Goal: Task Accomplishment & Management: Manage account settings

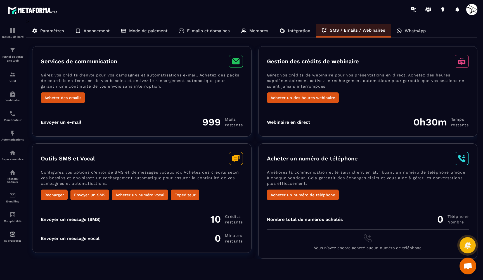
click at [58, 32] on p "Paramètres" at bounding box center [52, 30] width 24 height 5
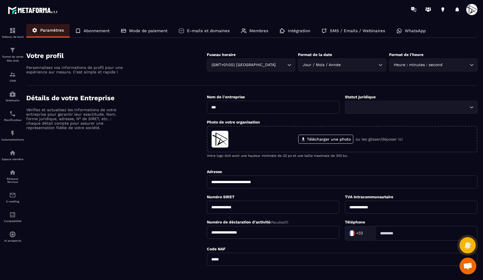
click at [105, 34] on div "Abonnement" at bounding box center [93, 30] width 46 height 13
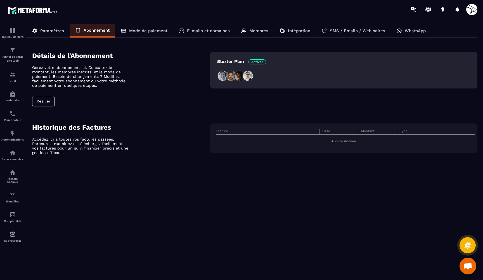
click at [140, 34] on div "Mode de paiement" at bounding box center [144, 30] width 58 height 13
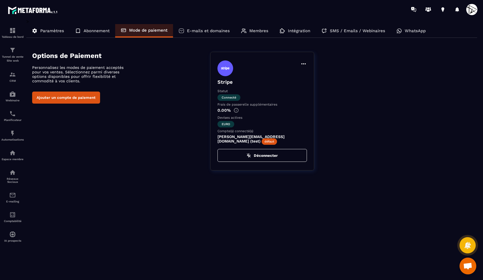
click at [210, 32] on p "E-mails et domaines" at bounding box center [208, 30] width 43 height 5
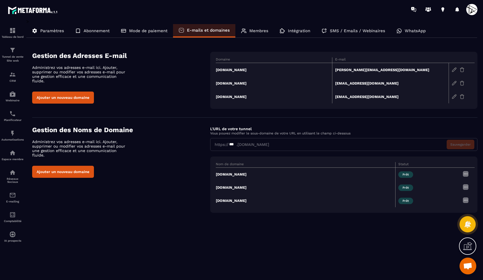
click at [261, 30] on p "Membres" at bounding box center [259, 30] width 19 height 5
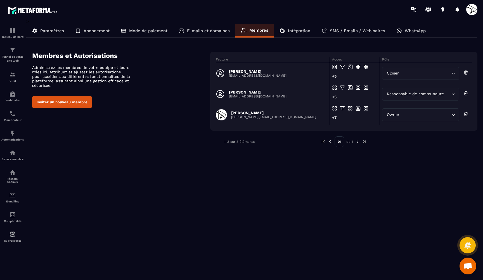
click at [405, 75] on input "Search for option" at bounding box center [426, 73] width 50 height 6
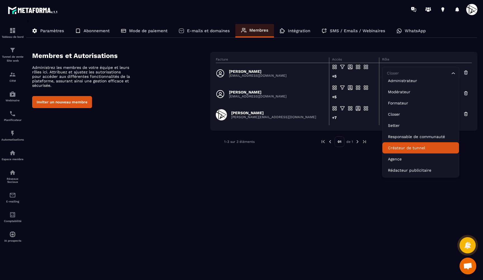
scroll to position [6, 0]
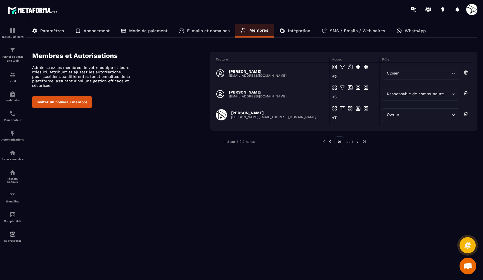
click at [334, 220] on div "> Paramètres Abonnement Mode de paiement E-mails et domaines Membres Intégratio…" at bounding box center [251, 145] width 451 height 253
click at [13, 154] on img at bounding box center [12, 152] width 7 height 7
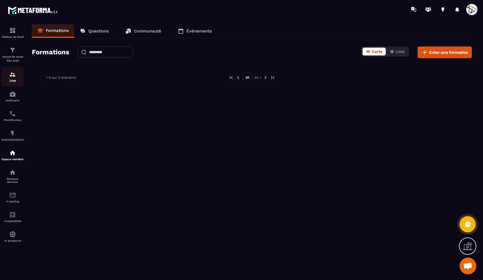
click at [10, 73] on img at bounding box center [12, 74] width 7 height 7
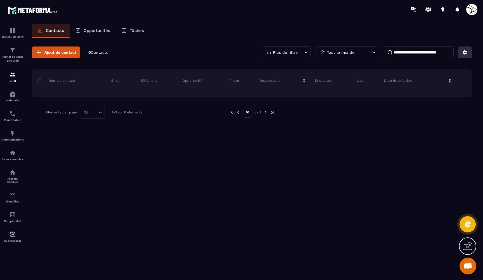
click at [467, 49] on button at bounding box center [465, 52] width 14 height 12
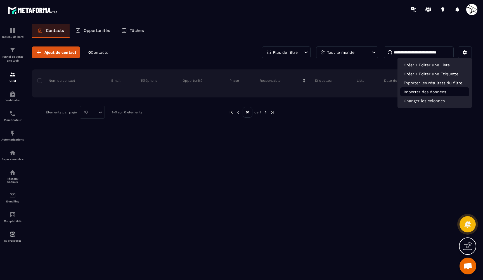
click at [417, 90] on p "Importer des données" at bounding box center [435, 91] width 69 height 9
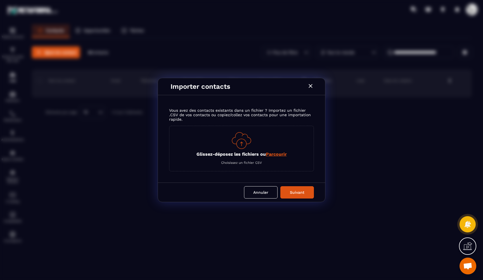
click at [272, 155] on span "Parcourir" at bounding box center [276, 153] width 21 height 5
click at [0, 0] on input "Glissez-déposez les fichiers ou Parcourir" at bounding box center [0, 0] width 0 height 0
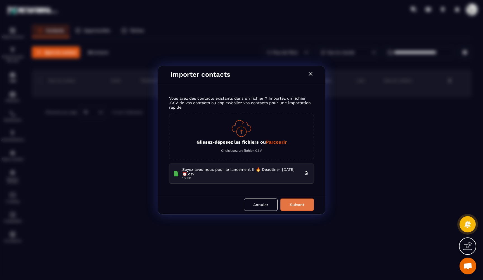
click at [288, 206] on button "Suivant" at bounding box center [298, 204] width 34 height 12
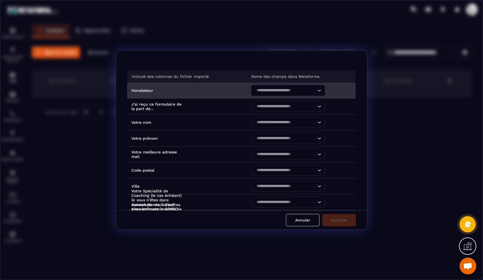
click at [260, 88] on input "Search for option" at bounding box center [285, 90] width 61 height 6
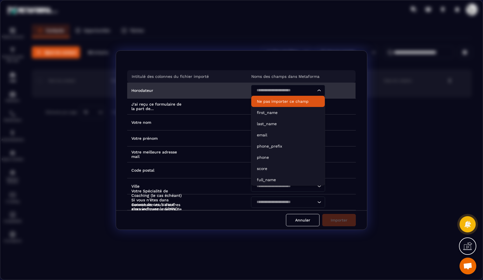
click at [262, 101] on p "Ne pas importer ce champ" at bounding box center [288, 101] width 62 height 6
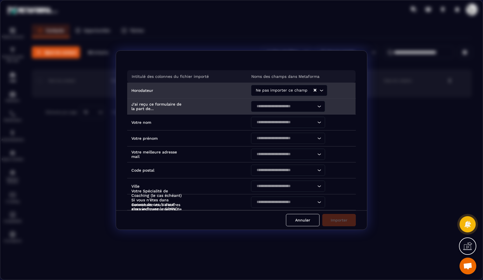
click at [265, 106] on input "Search for option" at bounding box center [285, 106] width 61 height 6
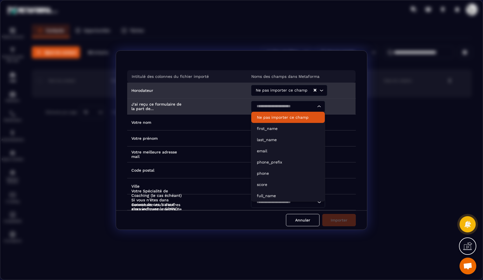
click at [263, 117] on p "Ne pas importer ce champ" at bounding box center [288, 117] width 62 height 6
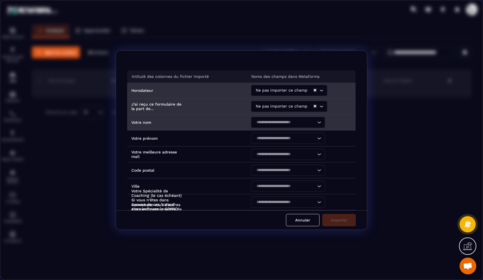
click at [264, 125] on div "Search for option" at bounding box center [285, 122] width 62 height 11
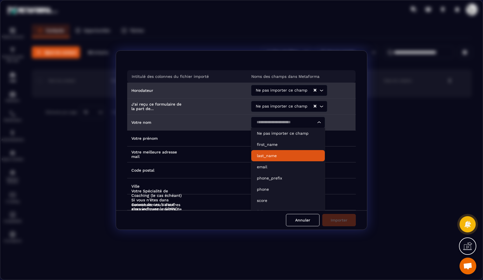
click at [279, 156] on p "last_name" at bounding box center [288, 156] width 62 height 6
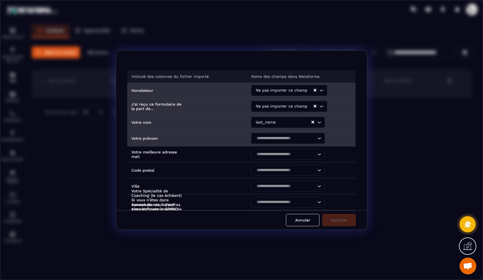
click at [265, 137] on input "Search for option" at bounding box center [285, 138] width 61 height 6
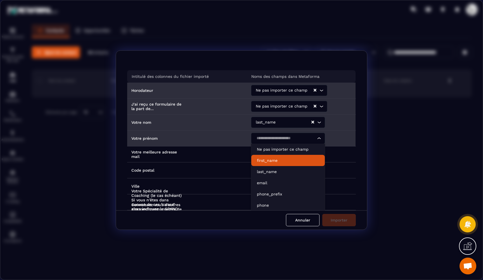
click at [267, 162] on p "first_name" at bounding box center [288, 160] width 62 height 6
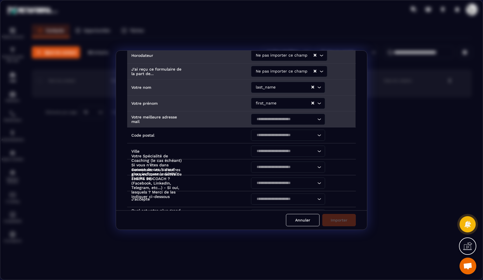
scroll to position [36, 0]
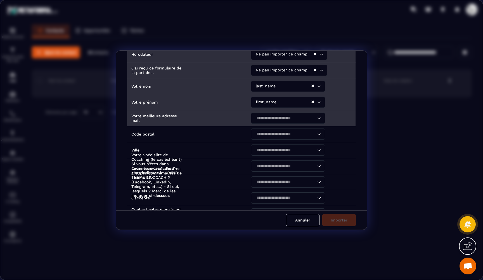
click at [259, 116] on input "Search for option" at bounding box center [285, 118] width 61 height 6
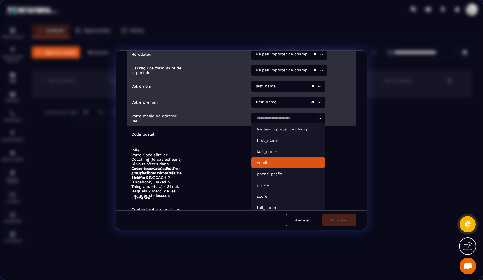
click at [264, 162] on p "email" at bounding box center [288, 163] width 62 height 6
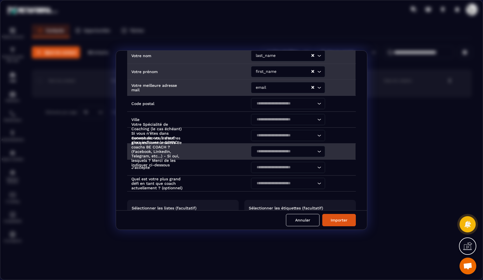
scroll to position [69, 0]
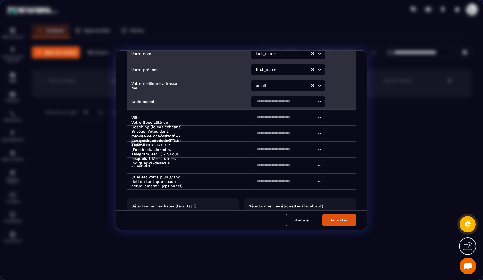
click at [268, 103] on input "Search for option" at bounding box center [285, 101] width 61 height 6
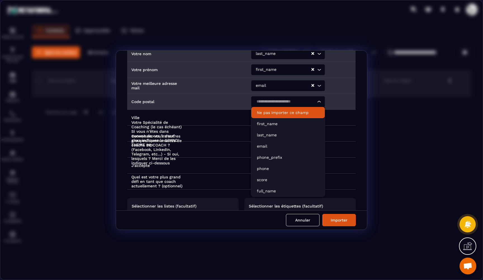
click at [264, 112] on p "Ne pas importer ce champ" at bounding box center [288, 113] width 62 height 6
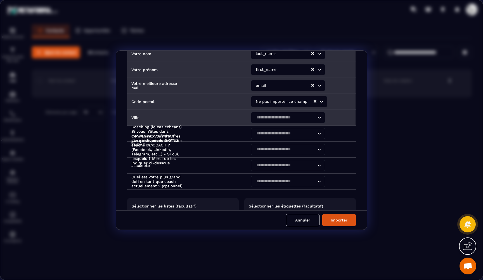
click at [265, 117] on input "Search for option" at bounding box center [285, 117] width 61 height 6
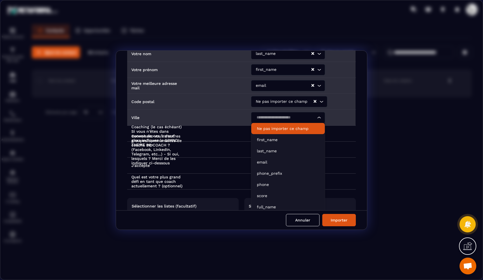
click at [263, 128] on p "Ne pas importer ce champ" at bounding box center [288, 129] width 62 height 6
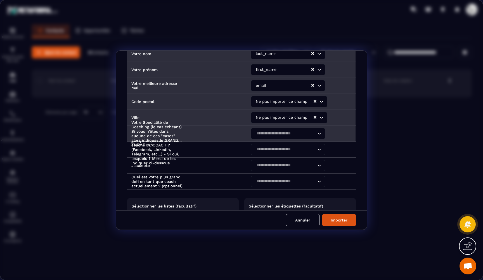
click at [263, 136] on div "Search for option" at bounding box center [285, 133] width 62 height 11
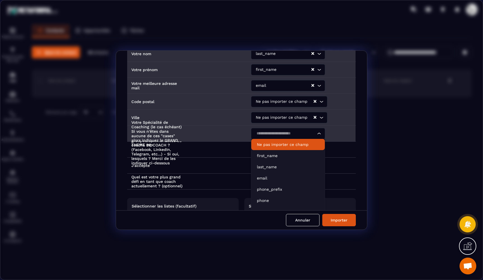
click at [263, 143] on p "Ne pas importer ce champ" at bounding box center [288, 145] width 62 height 6
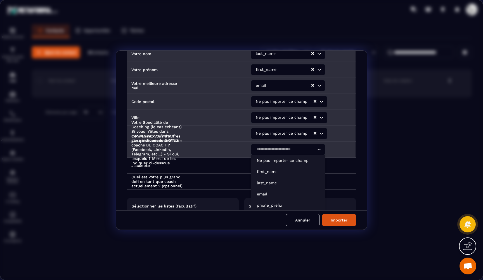
click at [263, 149] on input "Search for option" at bounding box center [285, 149] width 61 height 6
click at [264, 158] on p "Ne pas importer ce champ" at bounding box center [288, 160] width 62 height 6
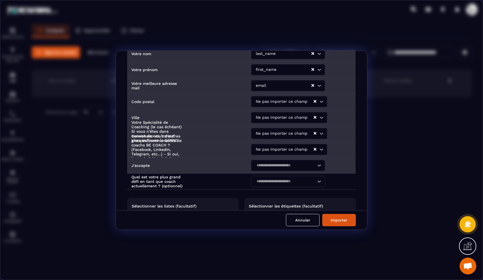
click at [264, 164] on input "Search for option" at bounding box center [285, 165] width 61 height 6
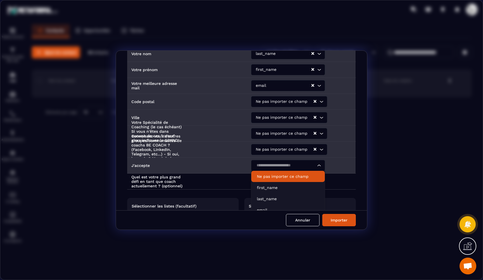
click at [264, 173] on p "Ne pas importer ce champ" at bounding box center [288, 176] width 62 height 6
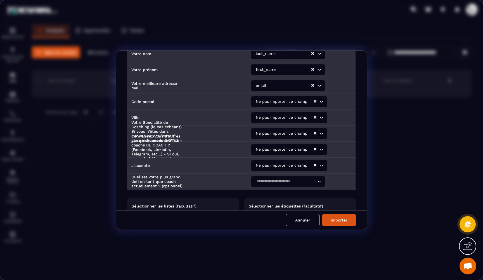
click at [265, 179] on input "Search for option" at bounding box center [285, 181] width 61 height 6
click at [265, 190] on p "Ne pas importer ce champ" at bounding box center [288, 192] width 62 height 6
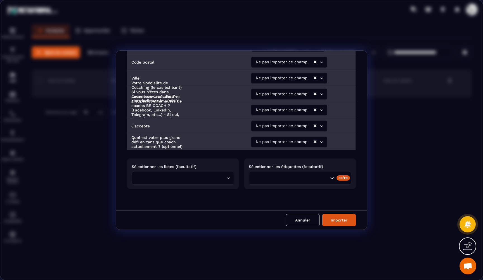
scroll to position [108, 0]
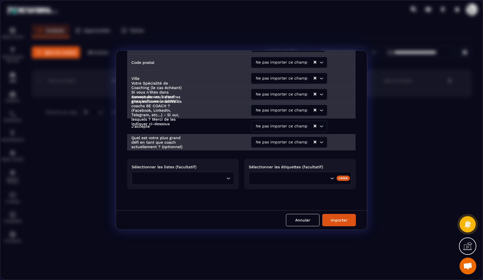
click at [268, 175] on div "Search for option" at bounding box center [290, 178] width 77 height 6
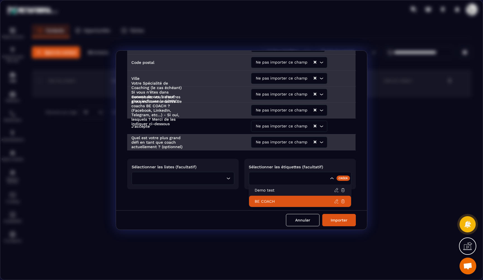
click at [264, 202] on li "BE COACH" at bounding box center [300, 201] width 102 height 11
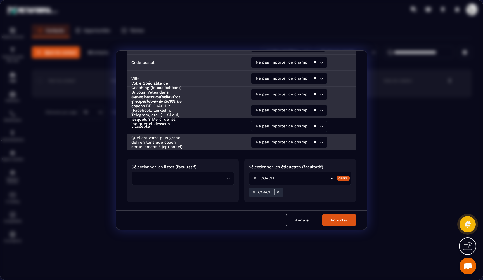
click at [258, 207] on div "Intitulé des colonnes du fichier importé Noms des champs dans Metaforma Horodat…" at bounding box center [241, 130] width 251 height 159
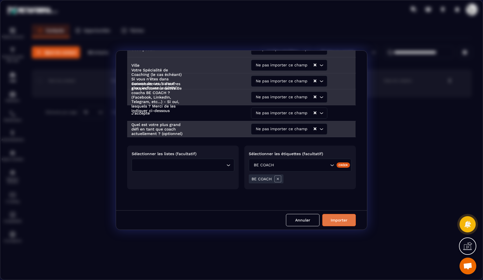
click at [329, 214] on button "Importer" at bounding box center [340, 220] width 34 height 12
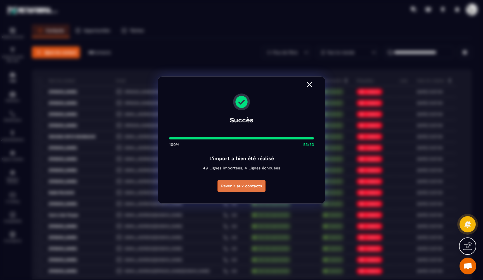
click at [245, 186] on button "Revenir aux contacts" at bounding box center [242, 186] width 48 height 12
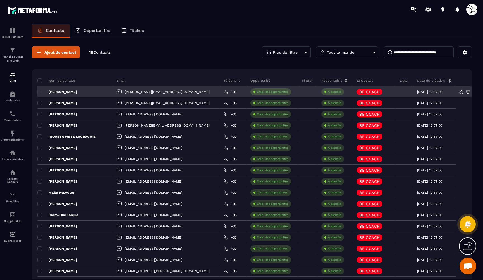
click at [257, 91] on p "Créer des opportunités" at bounding box center [272, 92] width 31 height 4
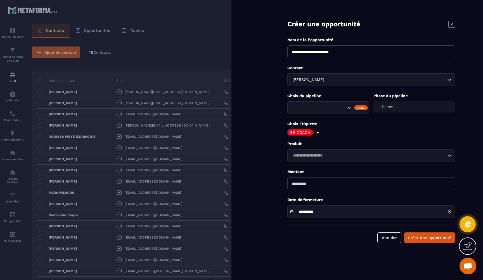
click at [455, 21] on icon at bounding box center [452, 24] width 7 height 7
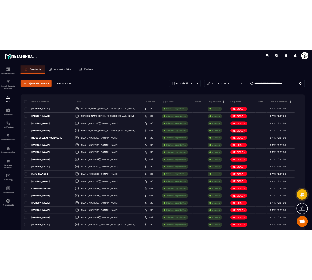
scroll to position [0, 0]
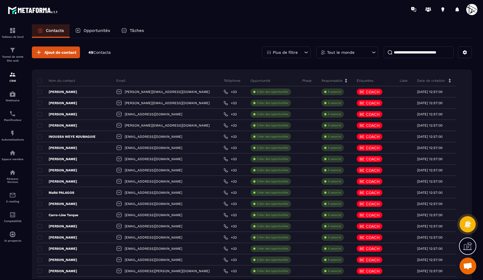
click at [471, 10] on span at bounding box center [472, 9] width 11 height 11
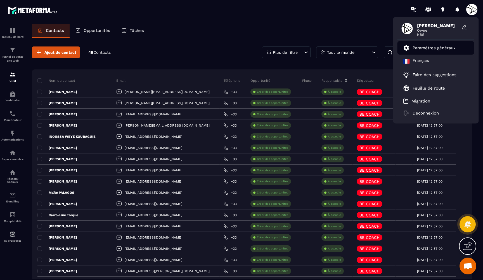
click at [420, 48] on p "Paramètres généraux" at bounding box center [434, 47] width 43 height 5
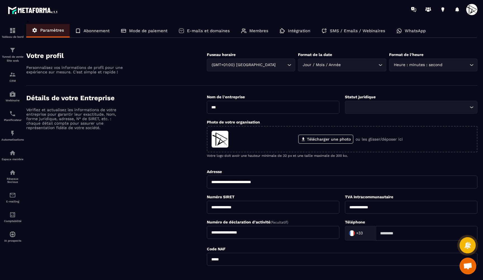
click at [255, 32] on p "Membres" at bounding box center [259, 30] width 19 height 5
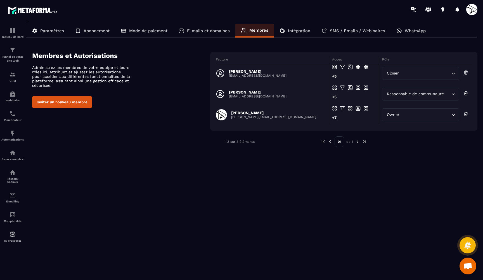
click at [63, 99] on button "Inviter un nouveau membre" at bounding box center [62, 102] width 60 height 12
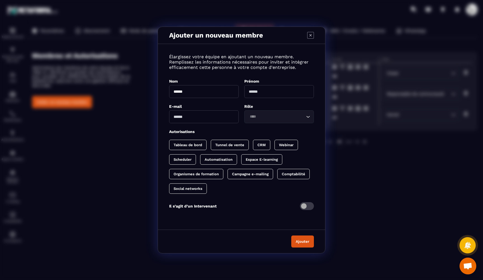
type input "******"
type input "********"
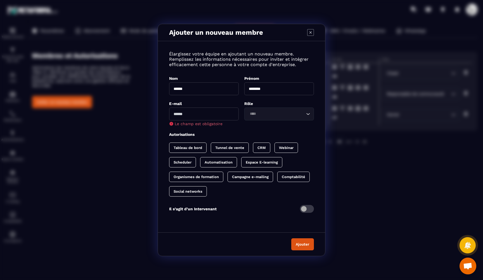
click at [311, 35] on icon "Modal window" at bounding box center [310, 32] width 7 height 7
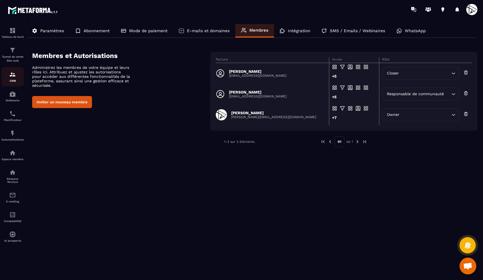
click at [12, 78] on div "CRM" at bounding box center [12, 76] width 22 height 11
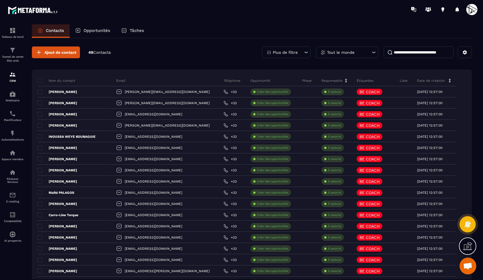
click at [430, 53] on input at bounding box center [419, 52] width 70 height 12
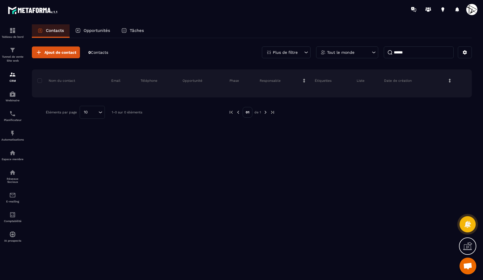
click at [413, 52] on input "******" at bounding box center [419, 52] width 70 height 12
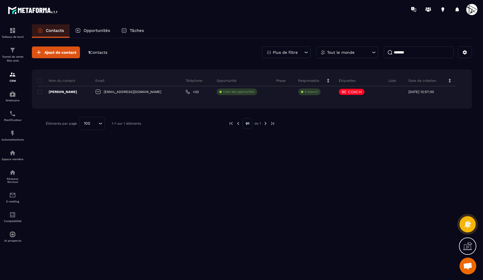
click at [413, 54] on input "*******" at bounding box center [419, 52] width 70 height 12
type input "******"
click at [413, 54] on input "******" at bounding box center [419, 52] width 70 height 12
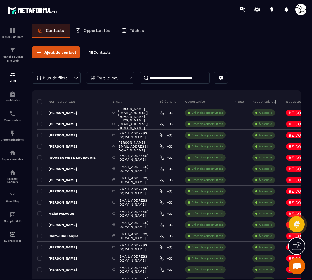
click at [191, 24] on div "Contacts Opportunités Tâches" at bounding box center [166, 30] width 269 height 13
click at [179, 80] on input at bounding box center [175, 78] width 70 height 12
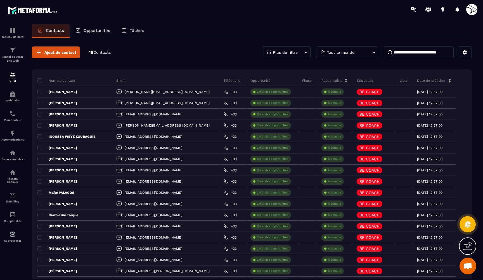
click at [474, 6] on span at bounding box center [472, 9] width 11 height 11
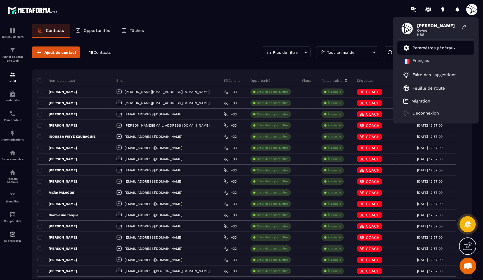
click at [419, 46] on p "Paramètres généraux" at bounding box center [434, 47] width 43 height 5
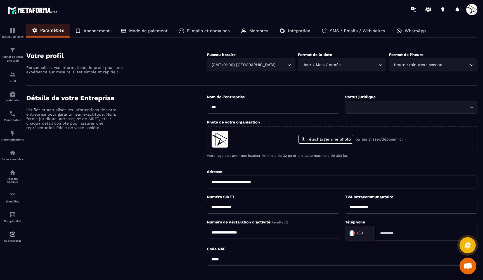
click at [246, 30] on icon at bounding box center [244, 31] width 6 height 6
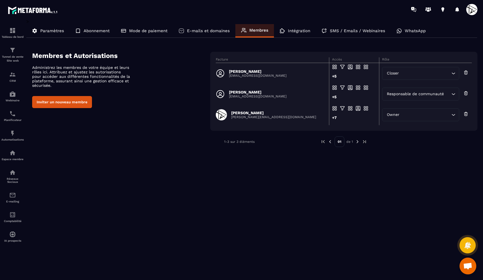
click at [57, 103] on button "Inviter un nouveau membre" at bounding box center [62, 102] width 60 height 12
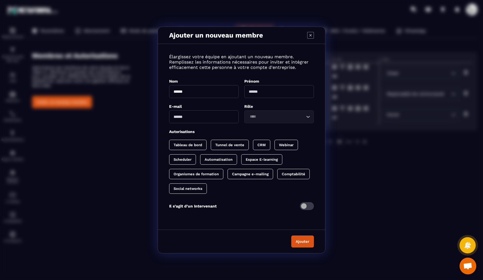
type input "******"
click at [259, 91] on input "********" at bounding box center [279, 91] width 70 height 13
type input "********"
click at [252, 67] on p "Élargissez votre équipe en ajoutant un nouveau membre. Remplissez les informati…" at bounding box center [241, 62] width 145 height 16
click at [187, 63] on p "Élargissez votre équipe en ajoutant un nouveau membre. Remplissez les informati…" at bounding box center [241, 62] width 145 height 16
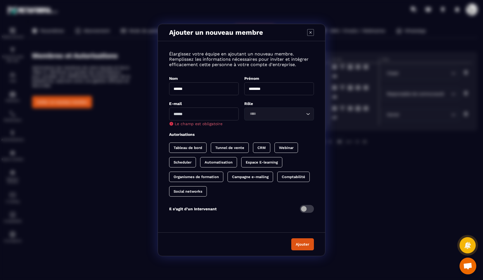
click at [190, 120] on input "Modal window" at bounding box center [204, 113] width 70 height 13
click at [266, 110] on div "Loading..." at bounding box center [279, 113] width 70 height 13
click at [319, 101] on div "Élargissez votre équipe en ajoutant un nouveau membre. Remplissez les informati…" at bounding box center [241, 135] width 167 height 177
click at [185, 117] on input "Modal window" at bounding box center [204, 113] width 70 height 13
paste input "**********"
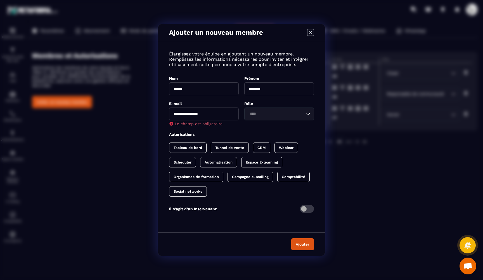
type input "**********"
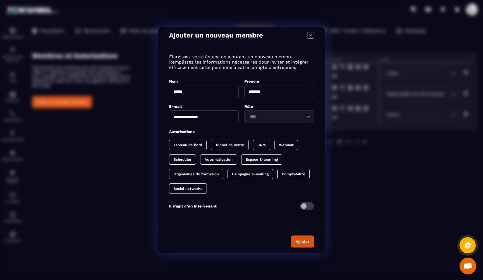
click at [238, 104] on div "E-mail" at bounding box center [204, 106] width 70 height 5
click at [261, 117] on input "Search for option" at bounding box center [276, 117] width 57 height 6
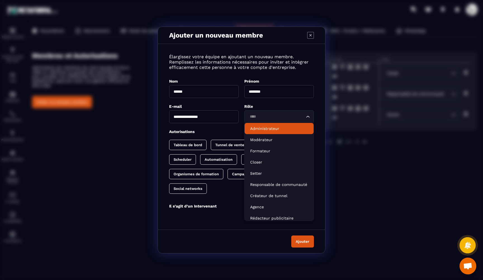
click at [260, 129] on p "Administrateur" at bounding box center [279, 129] width 58 height 6
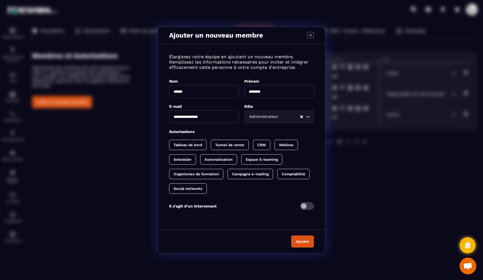
click at [195, 142] on div "Tableau de bord" at bounding box center [187, 145] width 37 height 10
click at [227, 144] on p "Tunnel de vente" at bounding box center [235, 145] width 29 height 4
click at [272, 144] on p "CRM" at bounding box center [273, 145] width 8 height 4
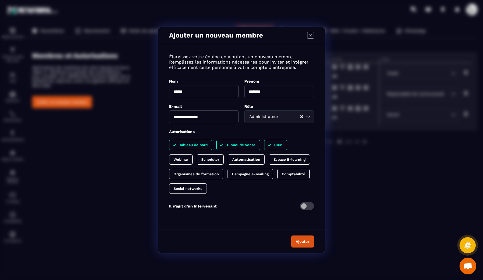
click at [291, 150] on div "Tableau de bord Tunnel de vente CRM Webinar Scheduler Automatisation Espace E-l…" at bounding box center [241, 167] width 145 height 54
click at [282, 155] on div "Espace E-learning" at bounding box center [289, 159] width 41 height 10
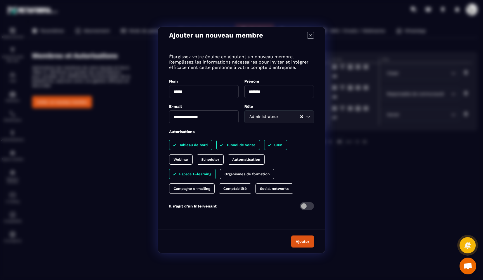
click at [248, 155] on div "Automatisation" at bounding box center [246, 159] width 37 height 10
click at [213, 158] on p "Scheduler" at bounding box center [210, 159] width 18 height 4
click at [181, 156] on div "Webinar" at bounding box center [180, 159] width 23 height 10
click at [237, 174] on p "Organismes de formation" at bounding box center [247, 174] width 45 height 4
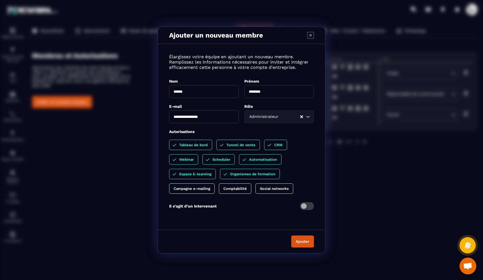
click at [197, 187] on p "Campagne e-mailing" at bounding box center [192, 188] width 37 height 4
click at [285, 189] on p "Social networks" at bounding box center [280, 188] width 29 height 4
click at [305, 241] on button "Ajouter" at bounding box center [302, 241] width 23 height 12
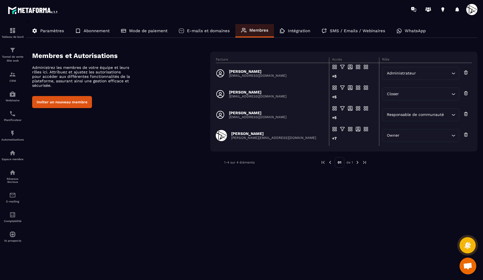
click at [84, 29] on p "Abonnement" at bounding box center [97, 30] width 26 height 5
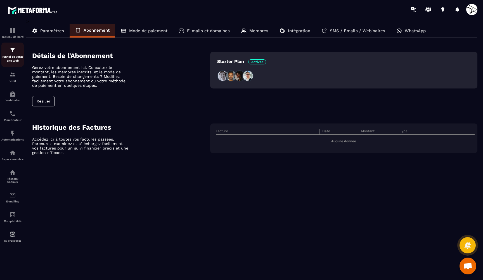
click at [11, 57] on p "Tunnel de vente Site web" at bounding box center [12, 59] width 22 height 8
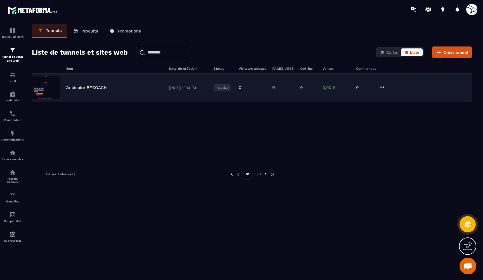
click at [83, 88] on p "Webinaire BECOACH" at bounding box center [85, 87] width 41 height 5
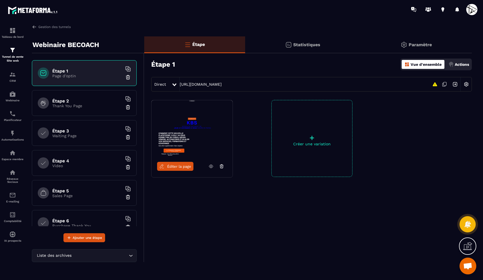
click at [209, 166] on icon at bounding box center [211, 166] width 4 height 3
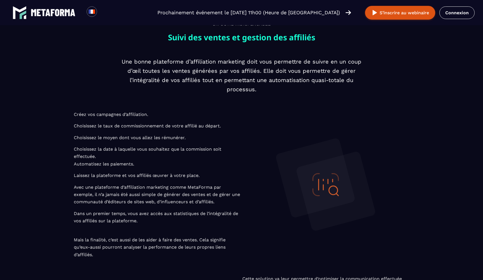
scroll to position [903, 0]
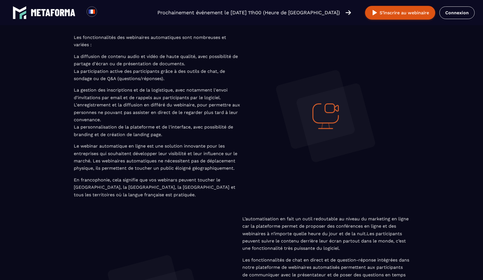
scroll to position [324, 0]
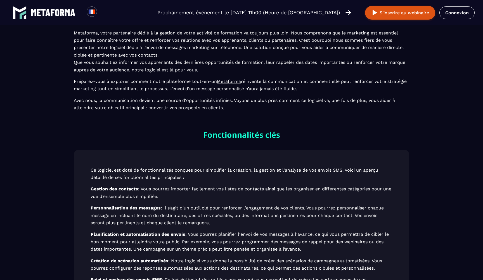
scroll to position [166, 0]
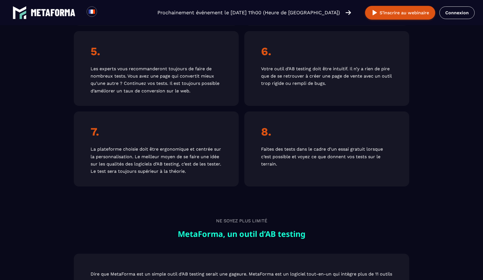
scroll to position [957, 0]
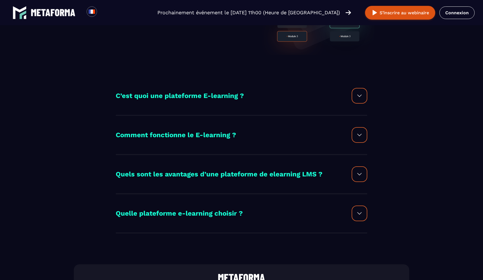
scroll to position [91, 0]
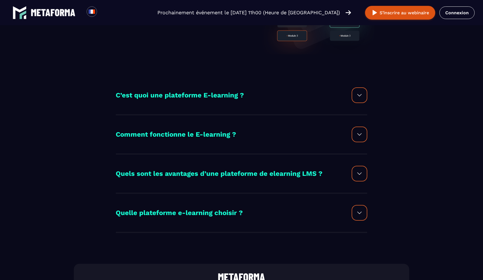
click at [280, 97] on div "C’est quoi une plateforme E-learning ?" at bounding box center [242, 95] width 252 height 16
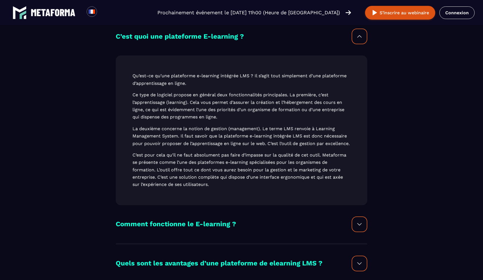
scroll to position [137, 0]
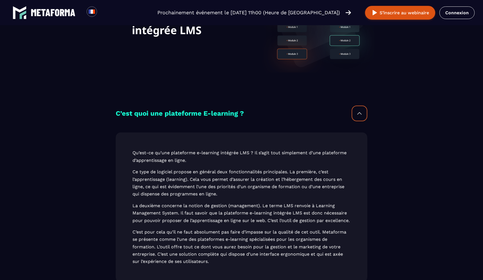
click at [242, 114] on h2 "C’est quoi une plateforme E-learning ?" at bounding box center [180, 113] width 128 height 11
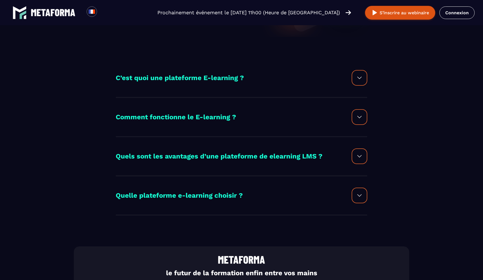
scroll to position [109, 0]
click at [222, 119] on h2 "Comment fonctionne le E-learning ?" at bounding box center [176, 116] width 121 height 11
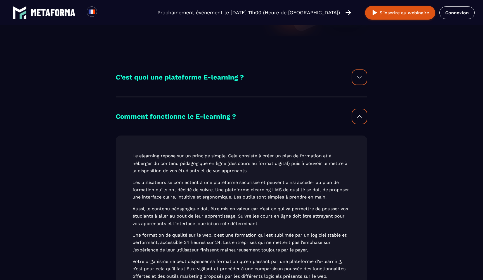
click at [207, 119] on h2 "Comment fonctionne le E-learning ?" at bounding box center [176, 116] width 121 height 11
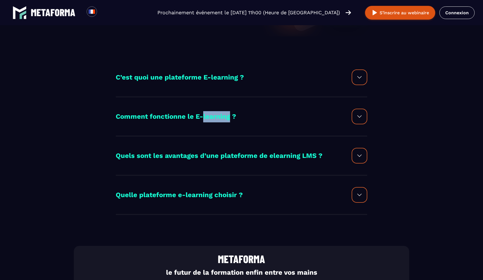
click at [207, 119] on h2 "Comment fonctionne le E-learning ?" at bounding box center [176, 116] width 121 height 11
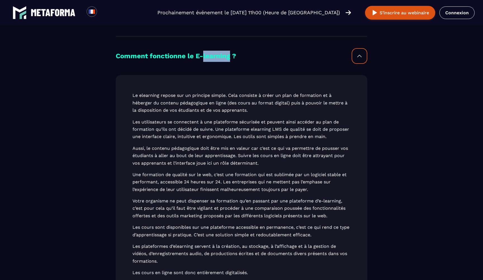
scroll to position [168, 0]
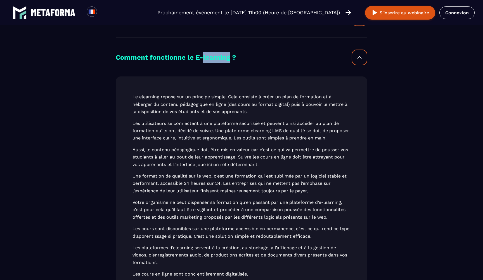
click at [203, 59] on h2 "Comment fonctionne le E-learning ?" at bounding box center [176, 57] width 121 height 11
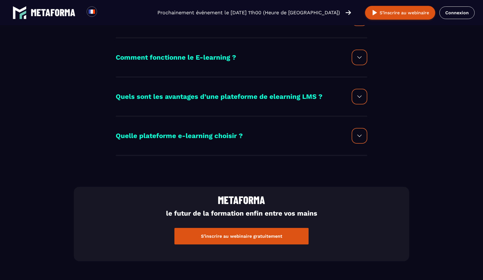
click at [213, 95] on h2 "Quels sont les avantages d’une plateforme de elearning LMS ?" at bounding box center [219, 96] width 207 height 11
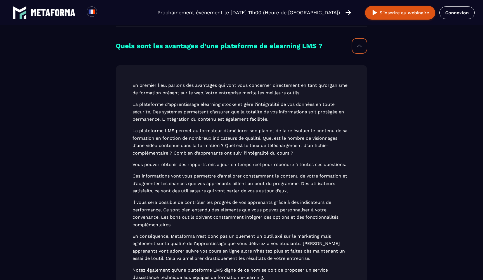
scroll to position [215, 0]
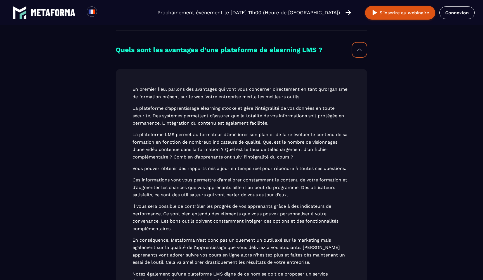
click at [207, 46] on h2 "Quels sont les avantages d’une plateforme de elearning LMS ?" at bounding box center [219, 49] width 207 height 11
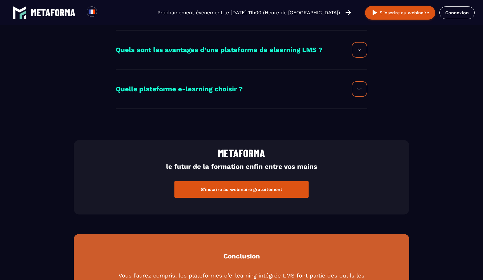
click at [200, 85] on h2 "Quelle plateforme e-learning choisir ?" at bounding box center [179, 89] width 127 height 11
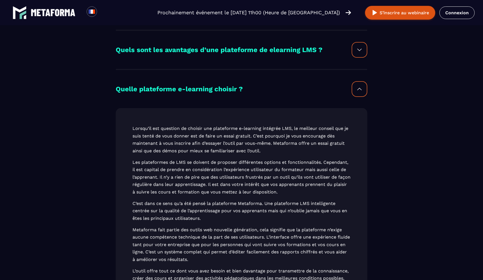
click at [186, 88] on h2 "Quelle plateforme e-learning choisir ?" at bounding box center [179, 89] width 127 height 11
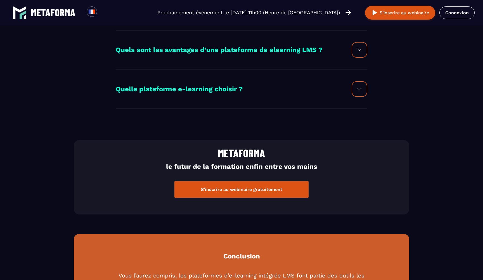
drag, startPoint x: 167, startPoint y: 17, endPoint x: 161, endPoint y: 17, distance: 6.2
click at [161, 17] on div "Loading... Prochainement événement le jeudi 11 septembre à 11h00 (Heure de Pari…" at bounding box center [241, 12] width 483 height 25
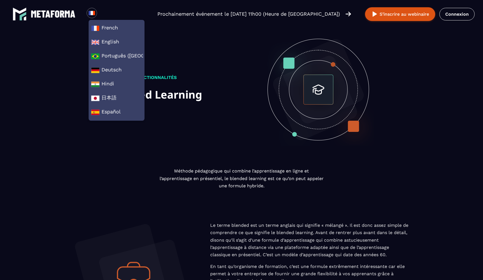
click at [133, 184] on div "Méthode pédagogique qui combine l’apprentissage en ligne et l’apprentissage en …" at bounding box center [242, 250] width 336 height 166
click at [74, 183] on div "Méthode pédagogique qui combine l’apprentissage en ligne et l’apprentissage en …" at bounding box center [242, 250] width 336 height 166
click at [88, 12] on div at bounding box center [92, 13] width 10 height 10
click at [100, 26] on span "French" at bounding box center [116, 28] width 51 height 8
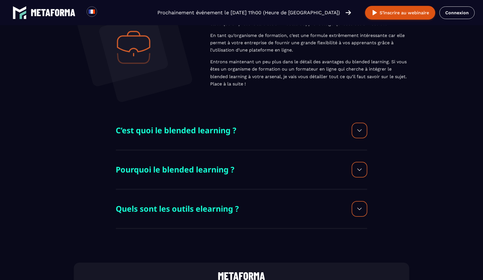
scroll to position [247, 0]
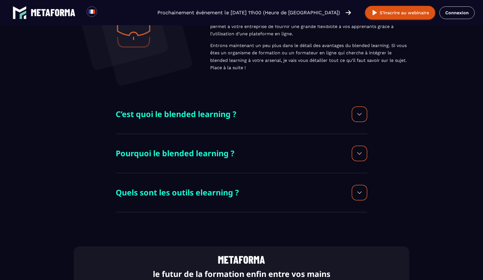
click at [215, 119] on h2 "C’est quoi le blended learning ?" at bounding box center [176, 113] width 121 height 13
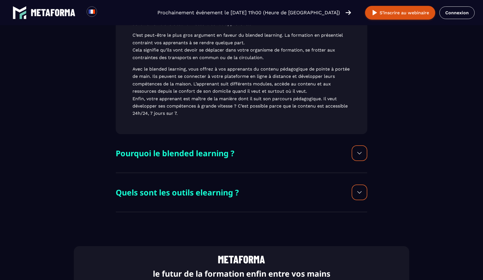
scroll to position [449, 0]
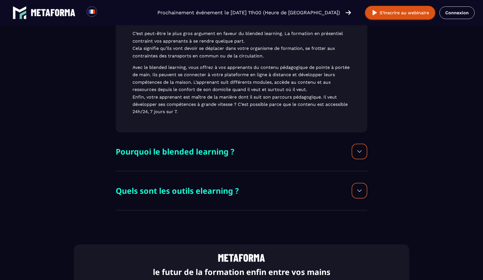
click at [182, 188] on h2 "Quels sont les outils elearning ?" at bounding box center [177, 190] width 123 height 13
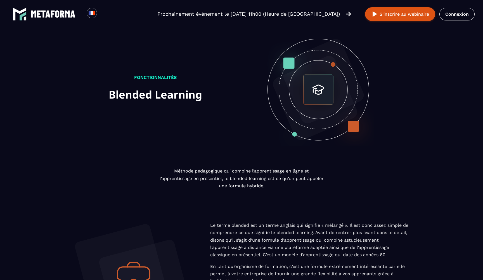
scroll to position [0, 0]
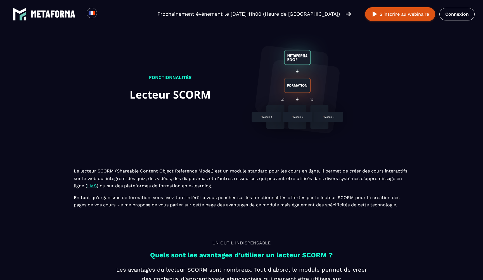
click at [44, 151] on section "FONCTIONNALITÉS Lecteur SCORM Le lecteur SCORM (Shareable Content Object Refere…" at bounding box center [241, 121] width 483 height 175
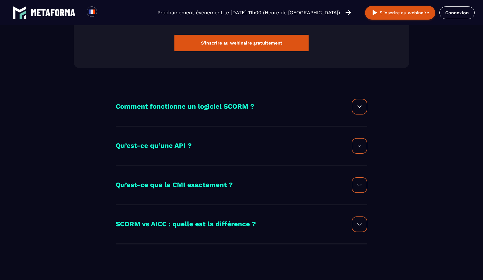
scroll to position [509, 0]
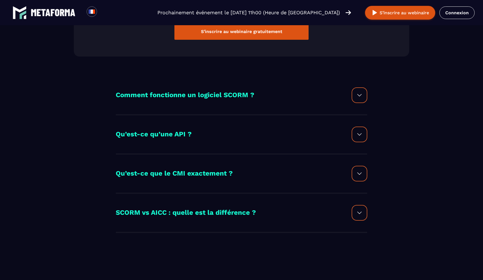
click at [185, 135] on h2 "Qu’est-ce qu’une API ?" at bounding box center [154, 134] width 76 height 11
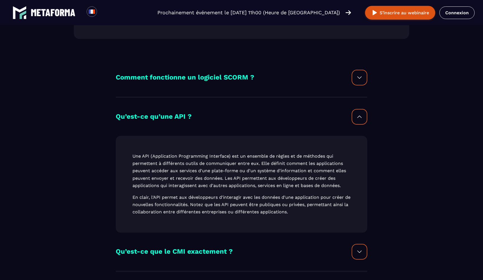
scroll to position [530, 0]
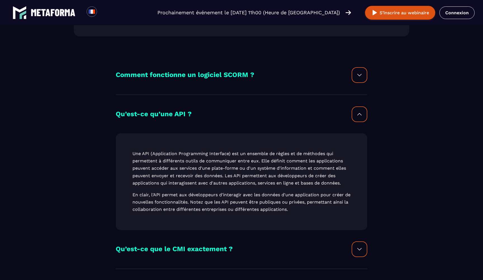
click at [185, 72] on h2 "Comment fonctionne un logiciel SCORM ?" at bounding box center [185, 74] width 139 height 11
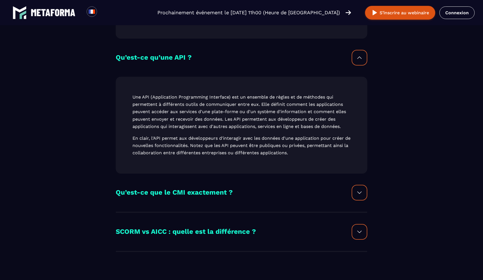
scroll to position [730, 0]
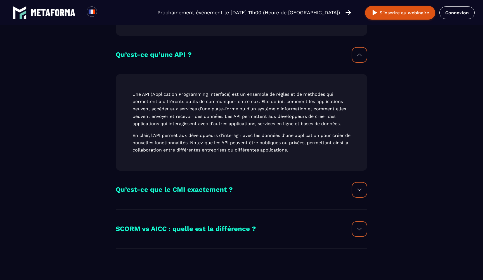
click at [178, 184] on h2 "Qu’est-ce que le CMI exactement ?" at bounding box center [174, 189] width 117 height 11
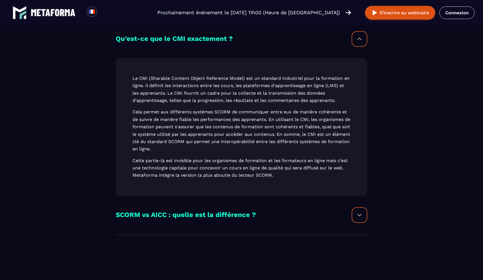
scroll to position [883, 0]
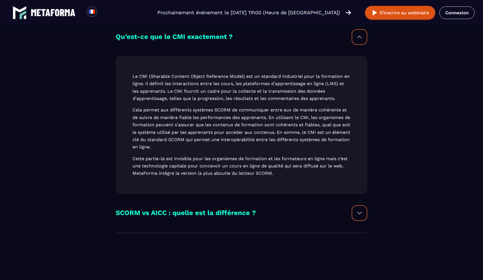
click at [192, 207] on h2 "SCORM vs AICC : quelle est la différence ?" at bounding box center [186, 212] width 140 height 11
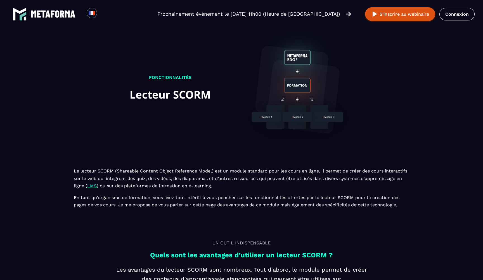
scroll to position [0, 0]
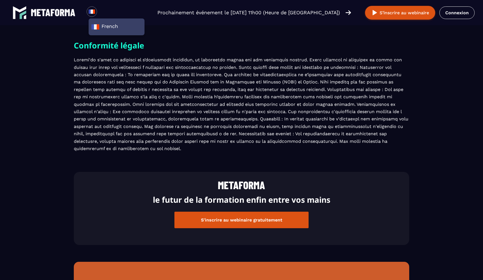
scroll to position [460, 0]
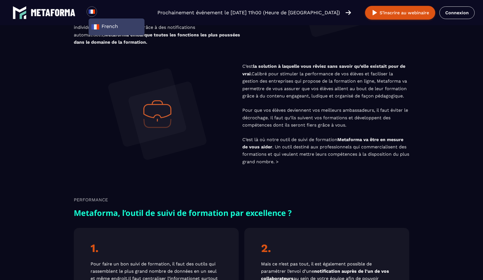
scroll to position [724, 0]
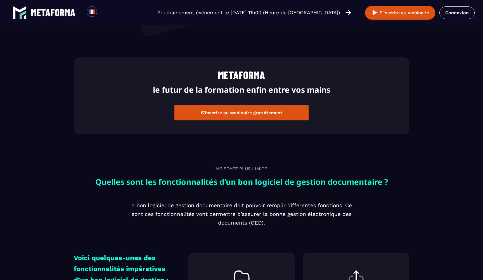
scroll to position [638, 0]
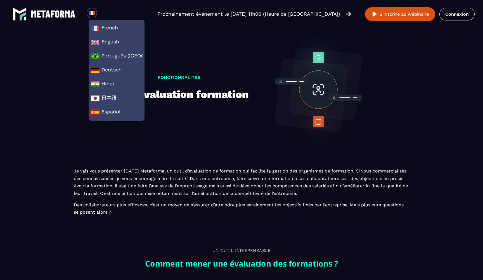
click at [40, 197] on section "FONCTIONNALITÉS Outil évaluation formation Je vais vous présenter [DATE] Metafo…" at bounding box center [241, 140] width 483 height 213
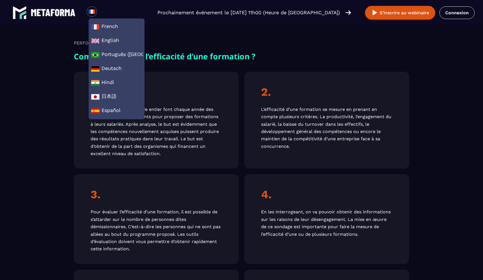
scroll to position [947, 0]
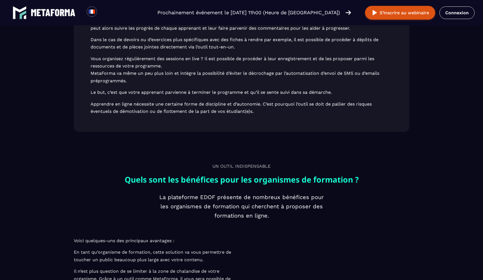
scroll to position [855, 0]
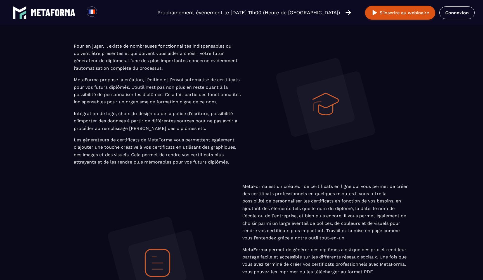
scroll to position [288, 0]
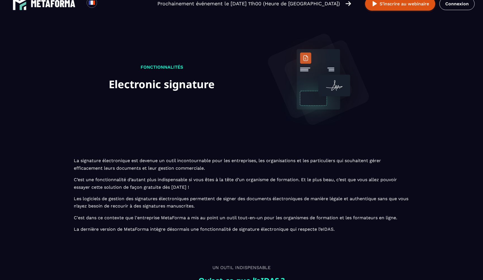
scroll to position [9, 0]
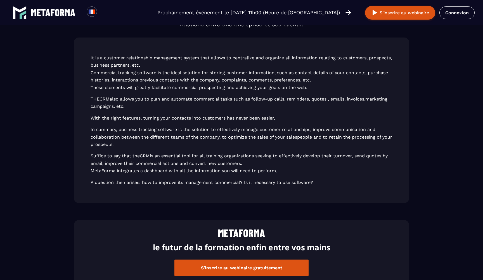
scroll to position [289, 0]
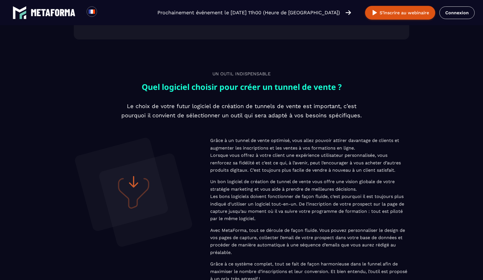
scroll to position [937, 0]
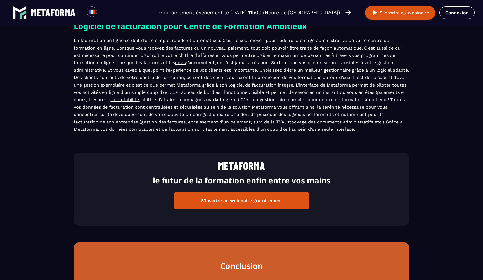
scroll to position [517, 0]
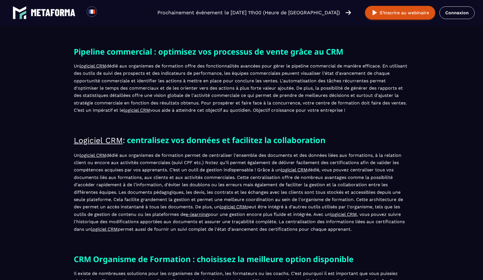
scroll to position [430, 0]
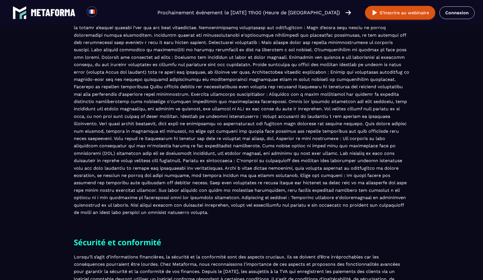
scroll to position [311, 0]
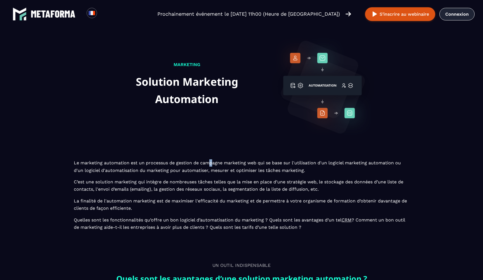
click at [458, 17] on link "Connexion" at bounding box center [457, 14] width 35 height 13
